Goal: Task Accomplishment & Management: Use online tool/utility

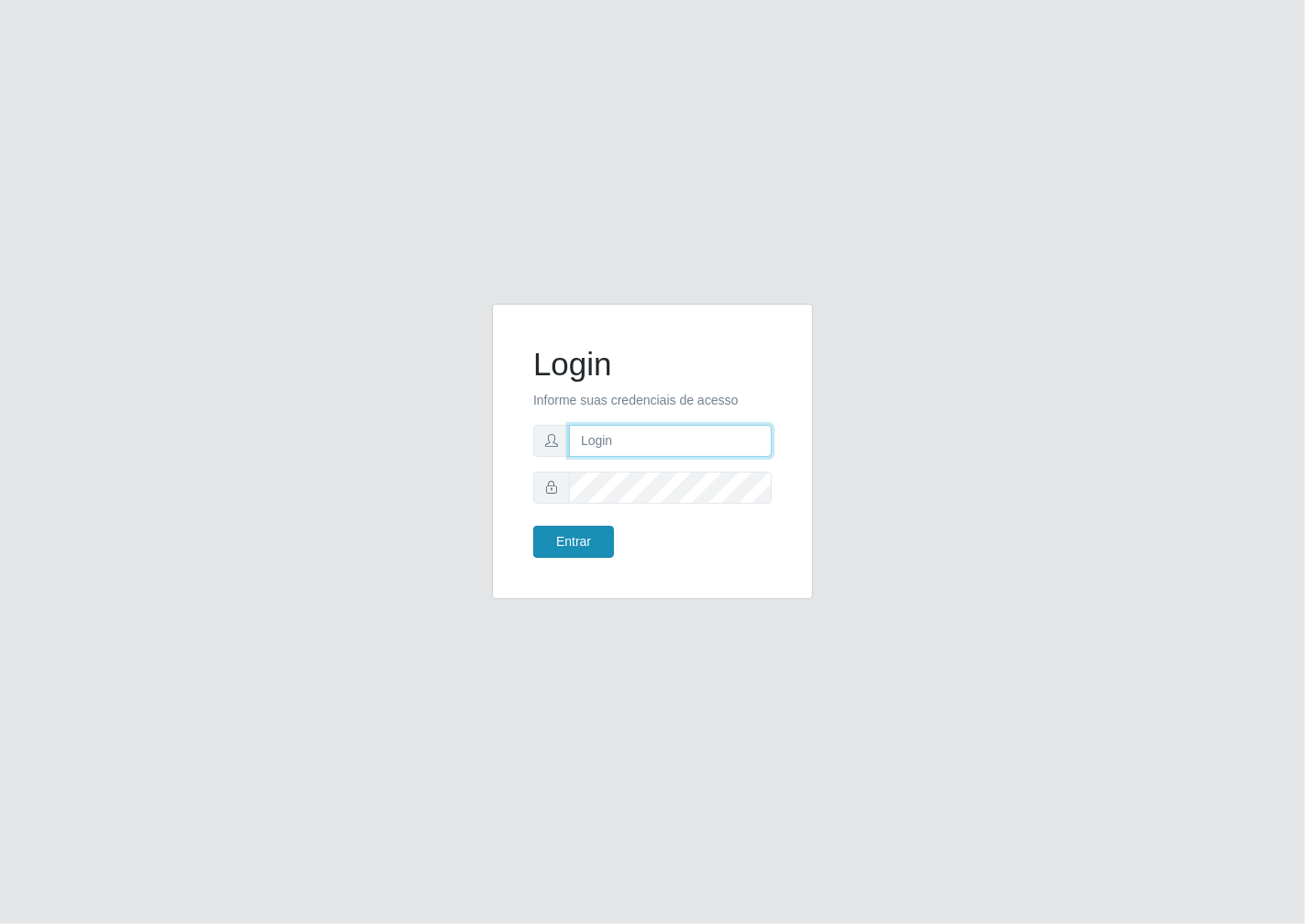
type input "janaina@iwof"
click at [592, 555] on button "Entrar" at bounding box center [573, 542] width 81 height 32
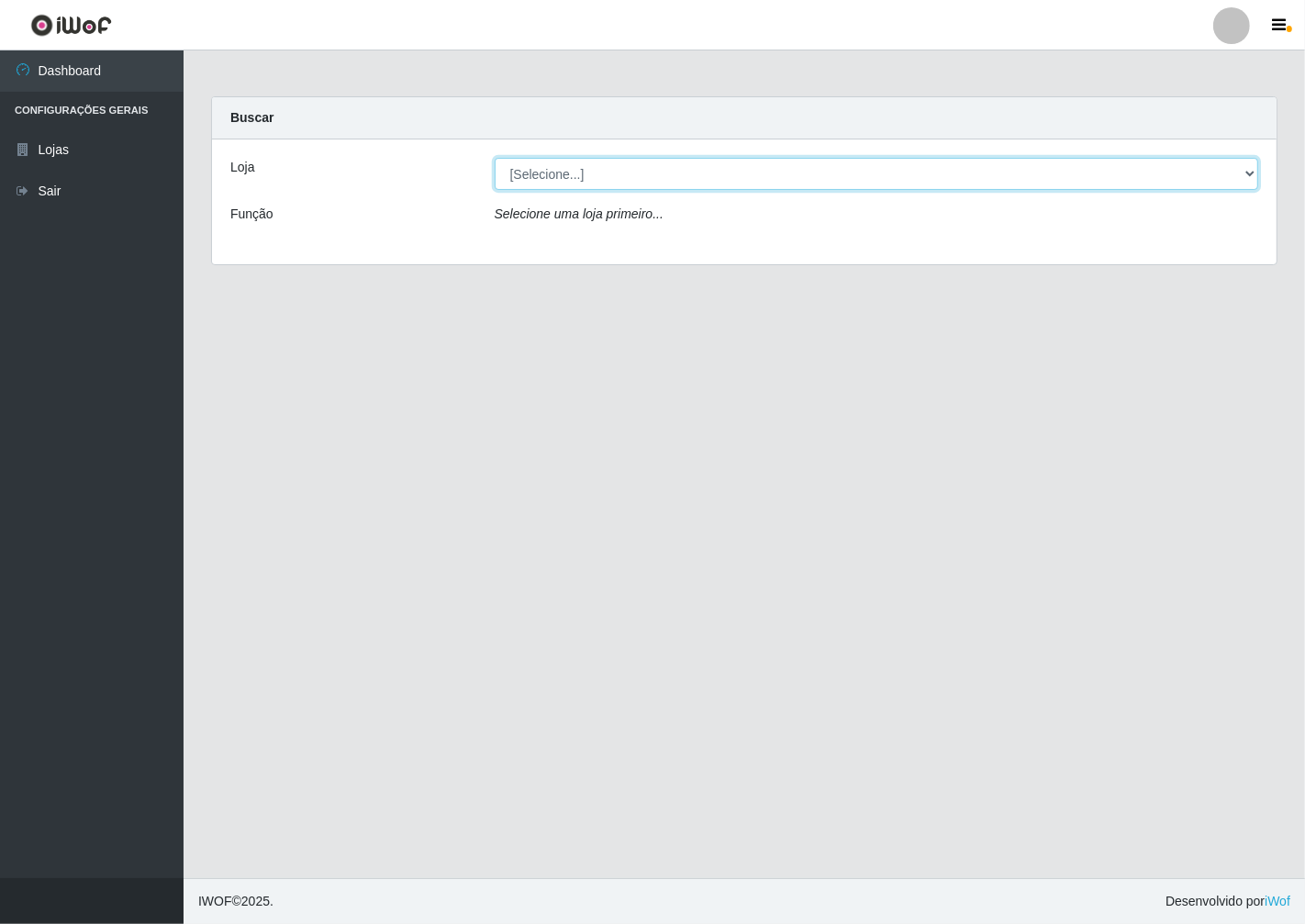
click at [1239, 176] on select "[Selecione...] Minimercado Filezão" at bounding box center [876, 173] width 764 height 32
select select "204"
click at [495, 157] on select "[Selecione...] Minimercado Filezão" at bounding box center [876, 173] width 764 height 32
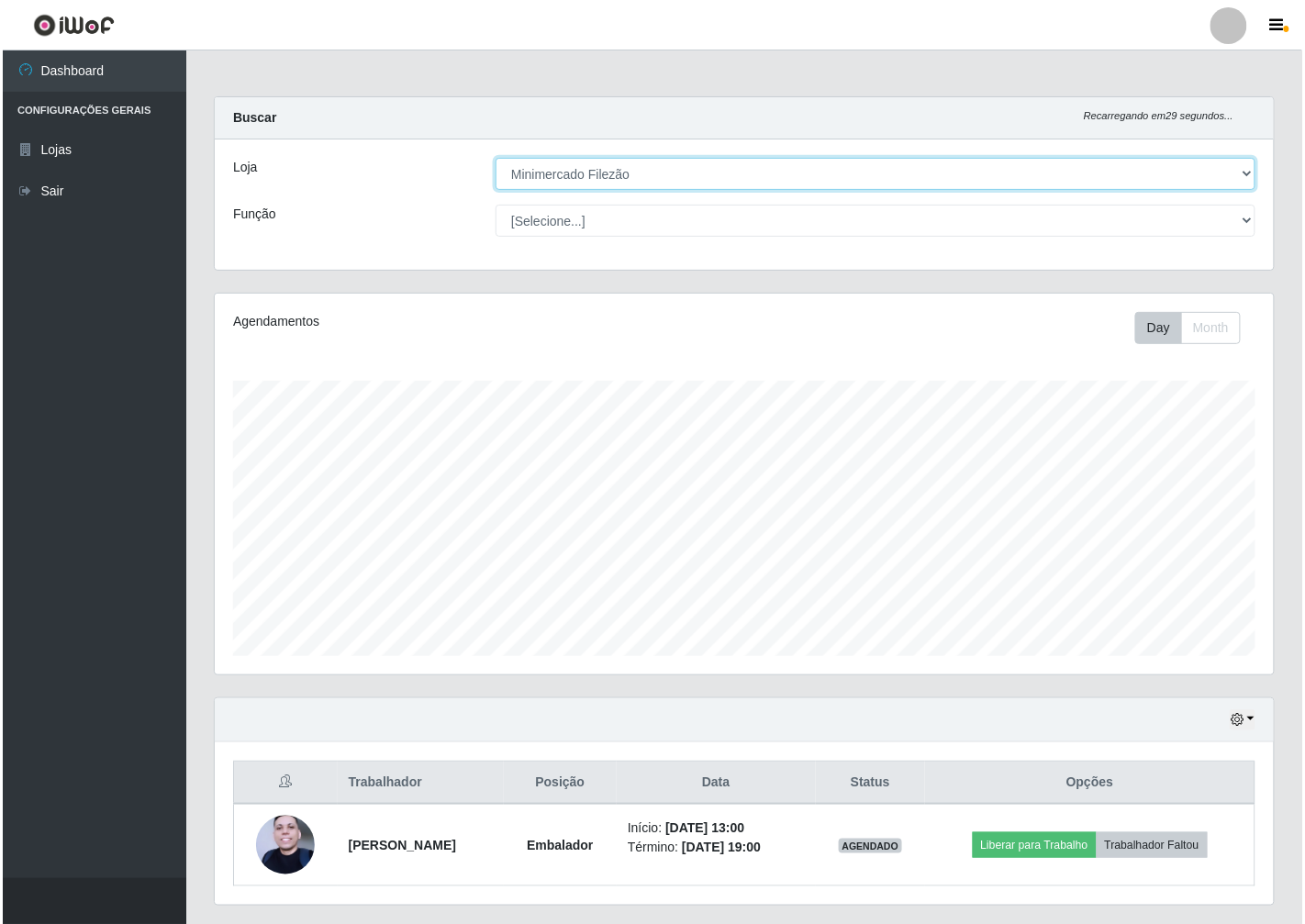
scroll to position [380, 1059]
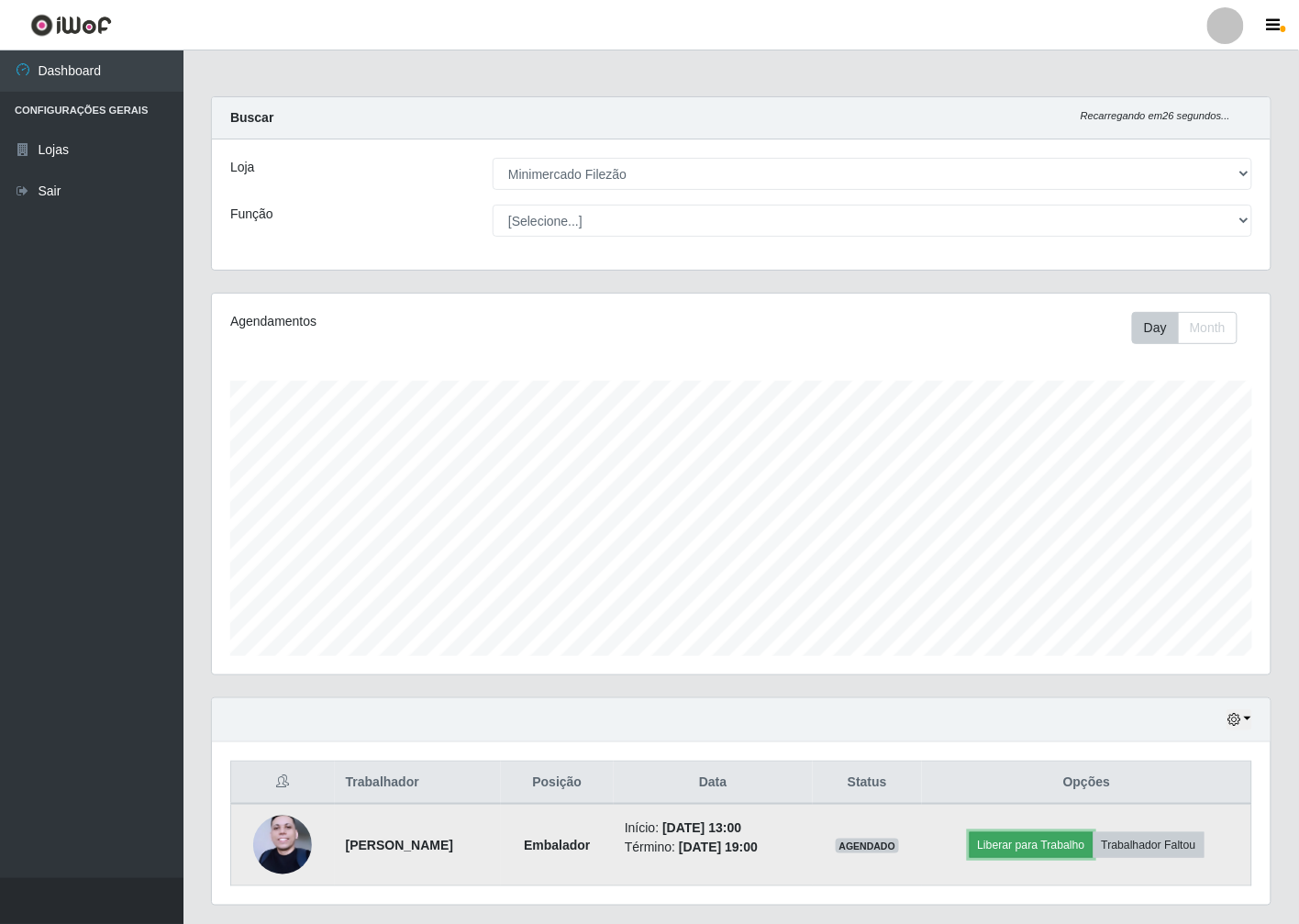
click at [998, 850] on button "Liberar para Trabalho" at bounding box center [1031, 845] width 124 height 26
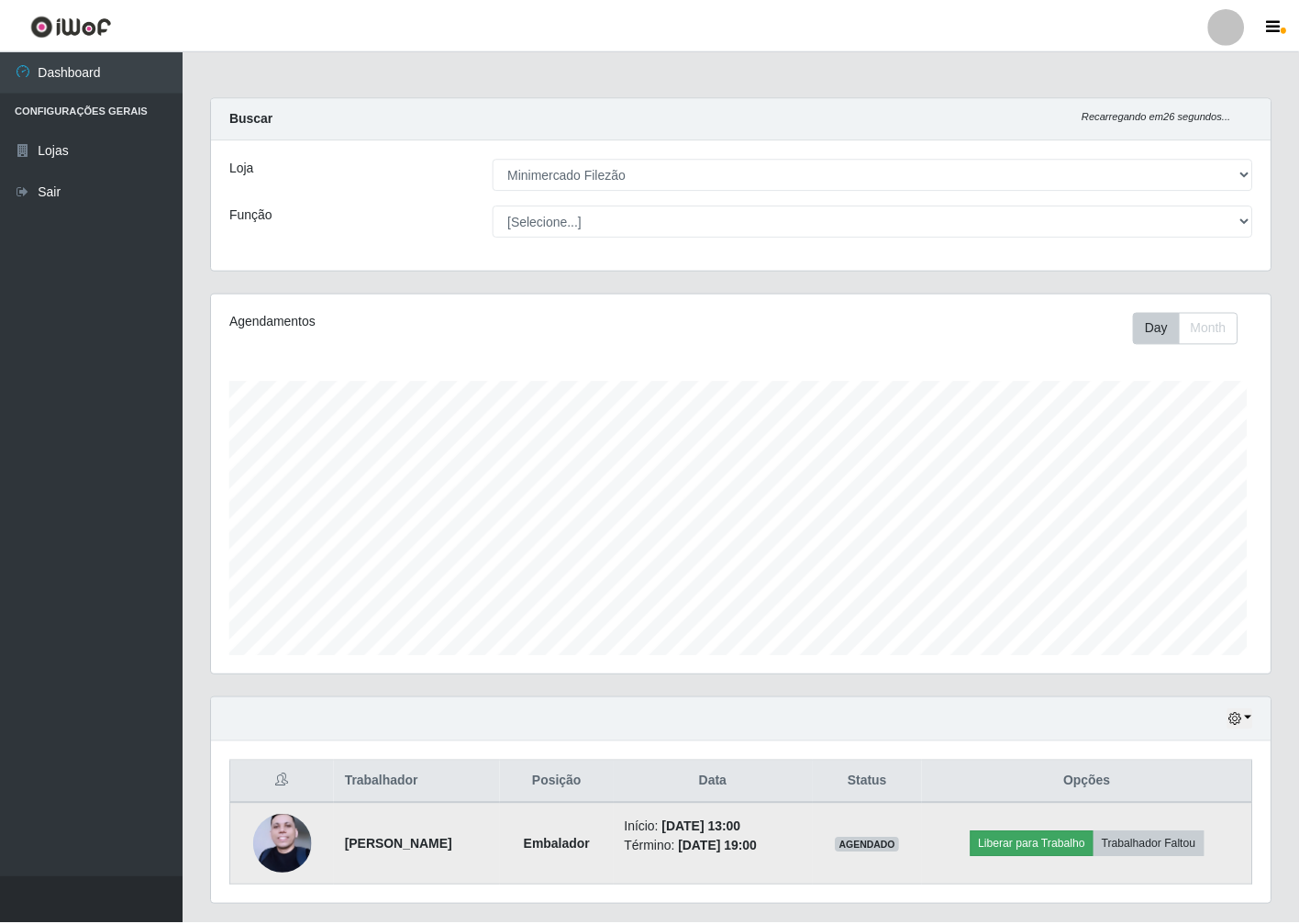
scroll to position [380, 1047]
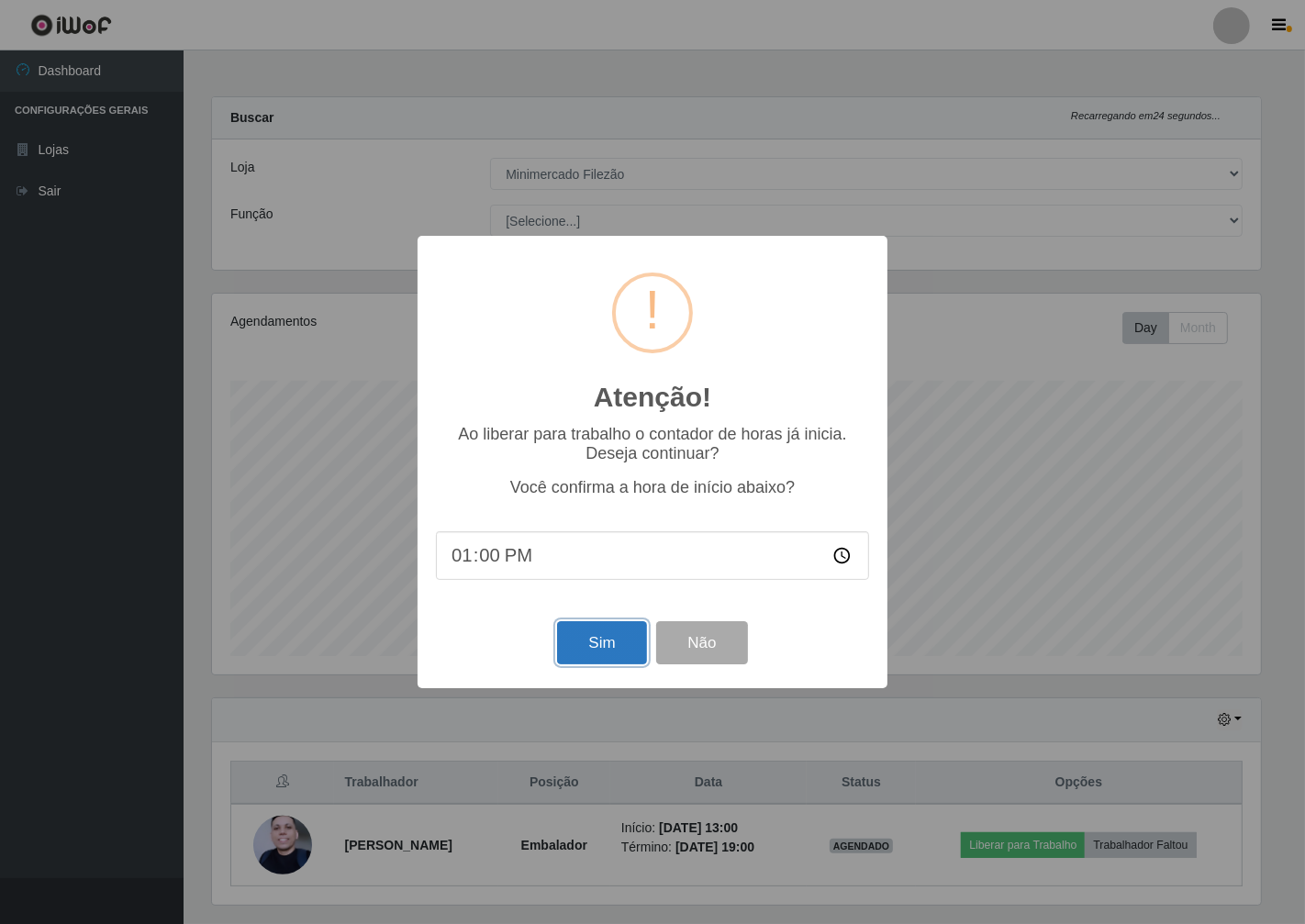
click at [583, 645] on button "Sim" at bounding box center [601, 643] width 89 height 44
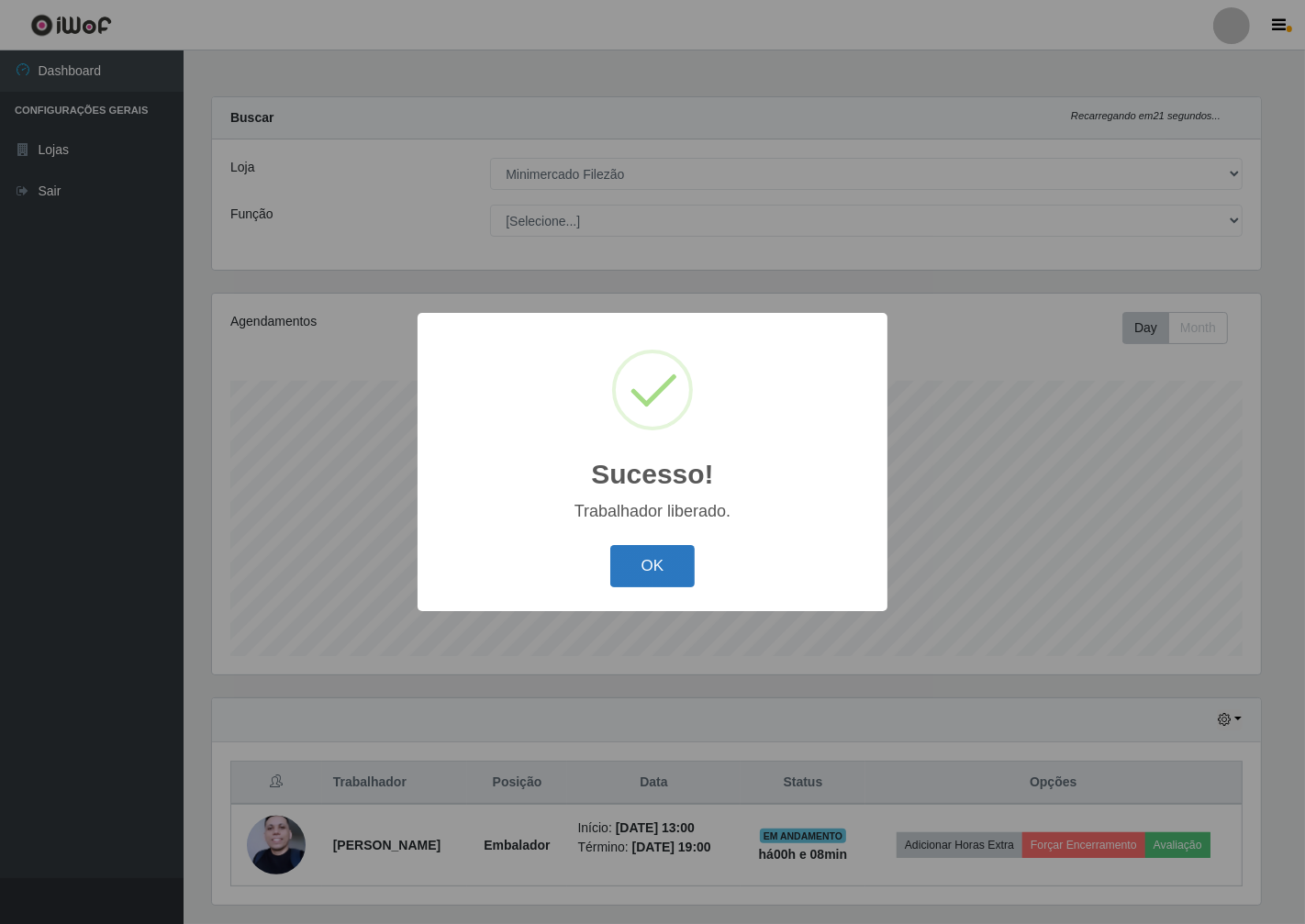
click at [666, 570] on button "OK" at bounding box center [653, 566] width 85 height 44
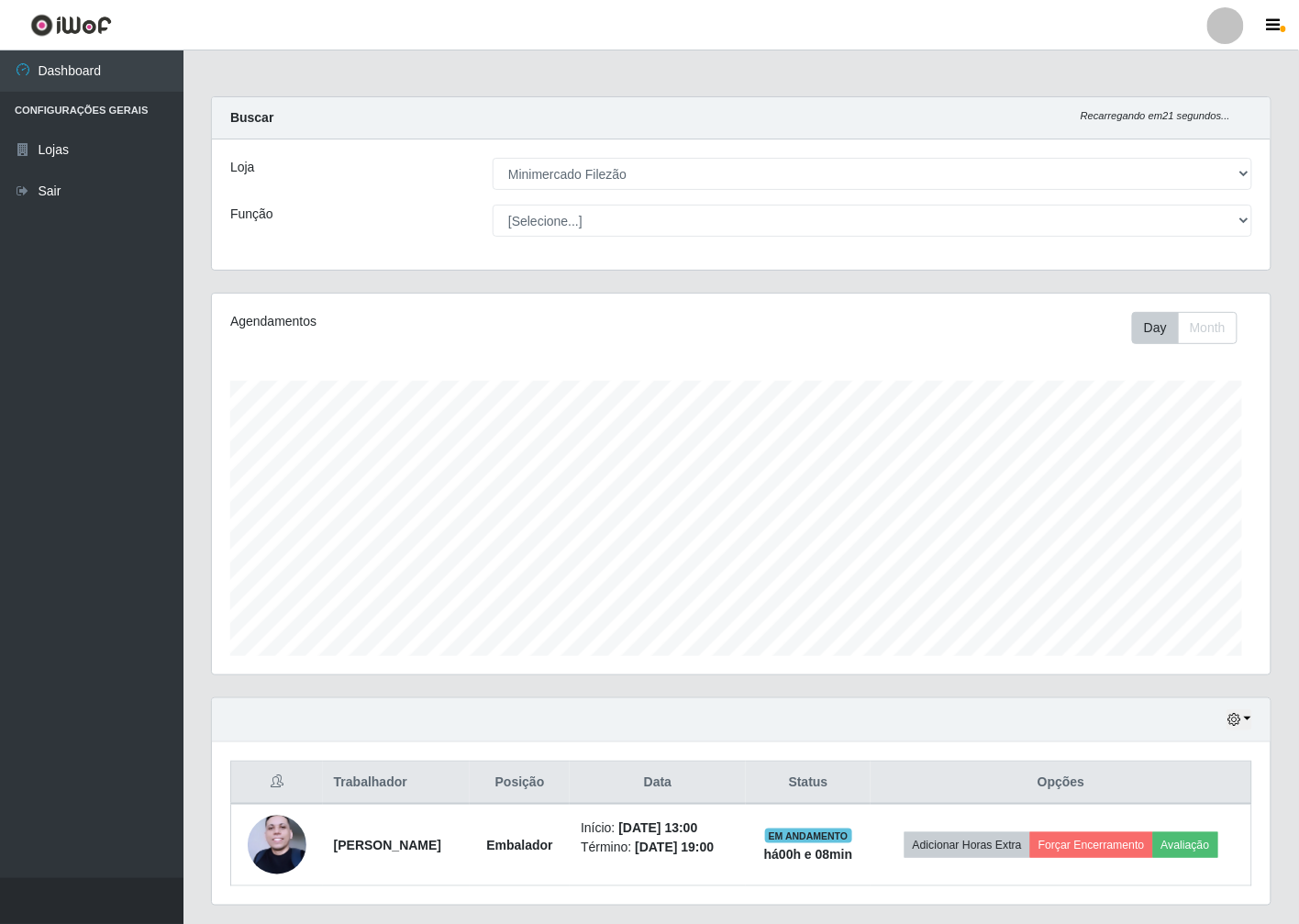
scroll to position [380, 1058]
